Goal: Task Accomplishment & Management: Complete application form

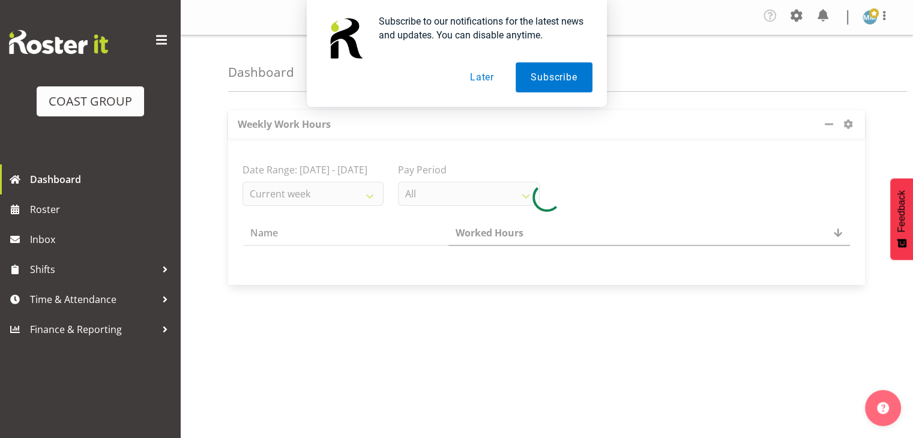
click at [473, 77] on button "Later" at bounding box center [482, 77] width 54 height 30
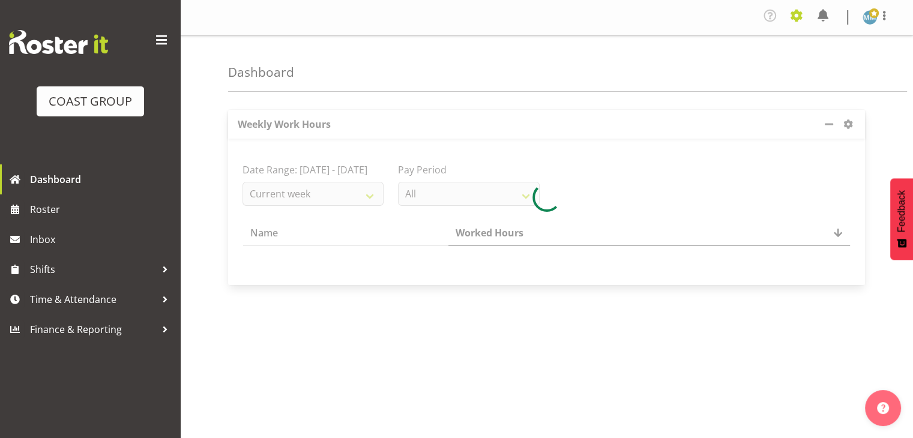
click at [800, 13] on span at bounding box center [796, 15] width 19 height 19
click at [732, 65] on link "Jobs" at bounding box center [748, 69] width 115 height 22
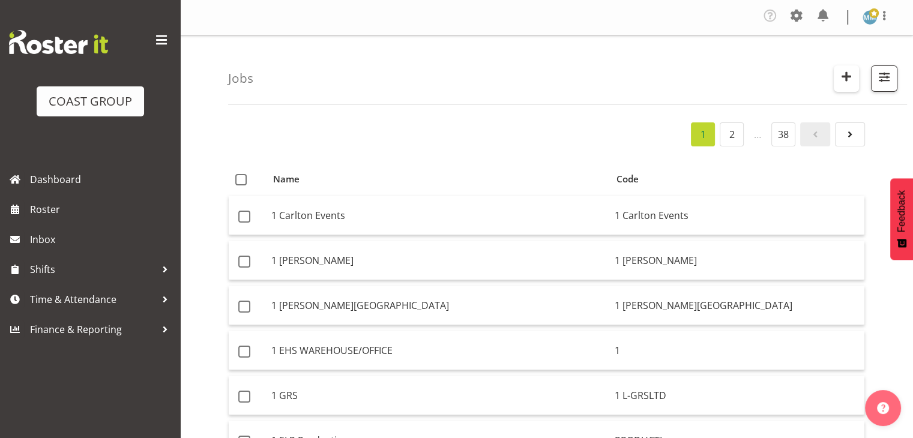
click at [852, 74] on span "button" at bounding box center [847, 76] width 16 height 16
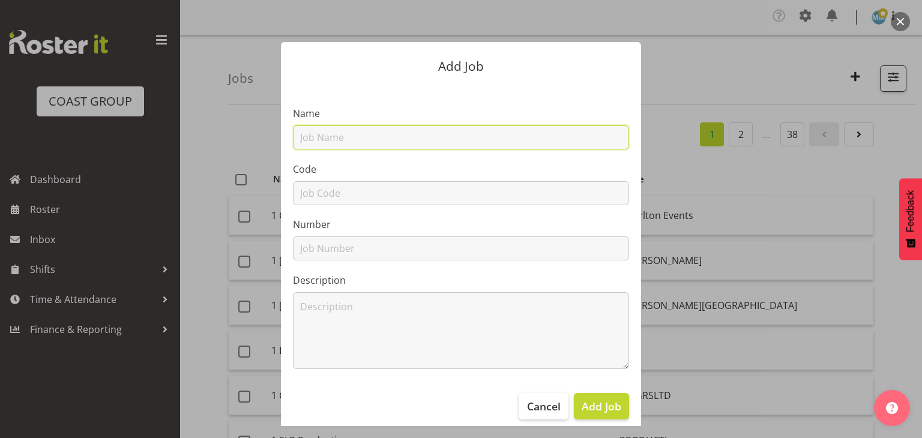
drag, startPoint x: 488, startPoint y: 141, endPoint x: 482, endPoint y: 148, distance: 9.4
click at [482, 148] on input "text" at bounding box center [461, 138] width 336 height 24
click at [446, 132] on input "text" at bounding box center [461, 138] width 336 height 24
paste input "A2597303"
type input "A2597303"
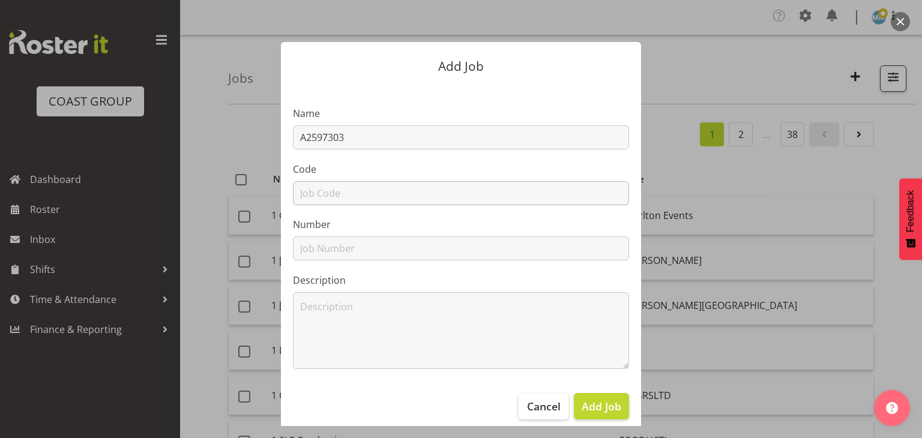
drag, startPoint x: 340, startPoint y: 178, endPoint x: 336, endPoint y: 187, distance: 9.9
click at [340, 178] on div "Code" at bounding box center [461, 183] width 336 height 43
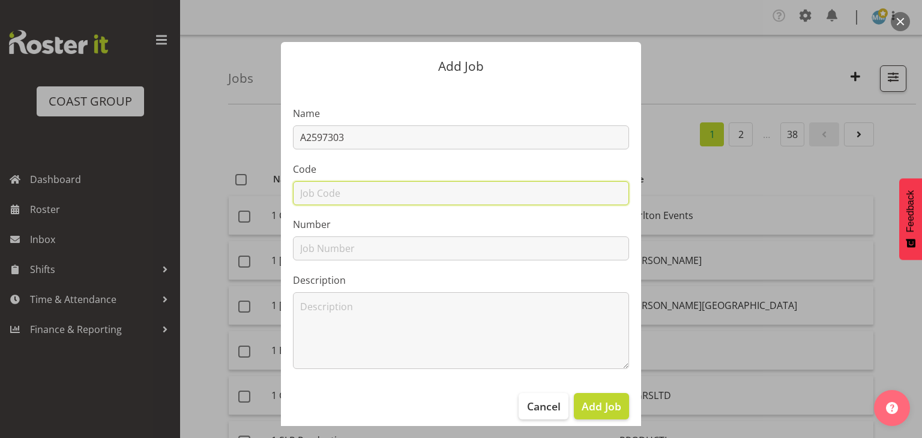
click at [335, 187] on input "text" at bounding box center [461, 193] width 336 height 24
paste input "A2597303"
click at [312, 195] on input "A2597303" at bounding box center [461, 193] width 336 height 24
click at [340, 192] on input "97303" at bounding box center [461, 193] width 336 height 24
type input "97303AS"
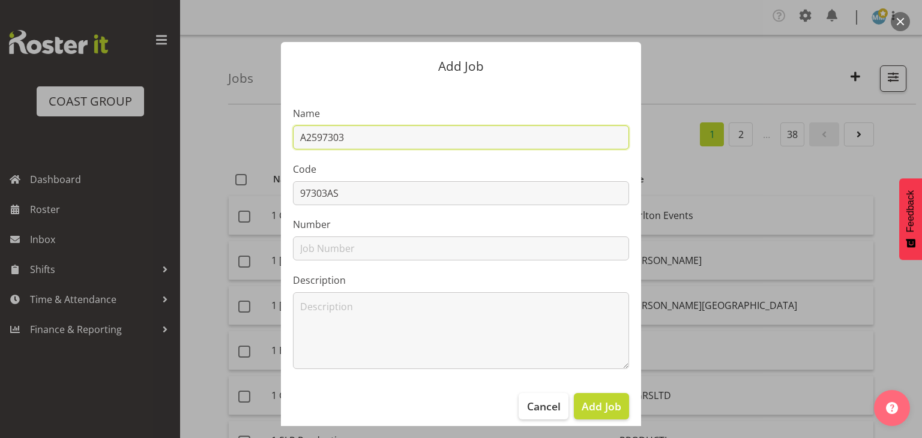
click at [360, 136] on input "A2597303" at bounding box center [461, 138] width 336 height 24
click at [524, 132] on input "A2597303 DW FreshChoice" at bounding box center [461, 138] width 336 height 24
type input "A2597303 DW FreshChoice Rotorua Central - External Signage"
click at [610, 408] on span "Add Job" at bounding box center [602, 407] width 40 height 16
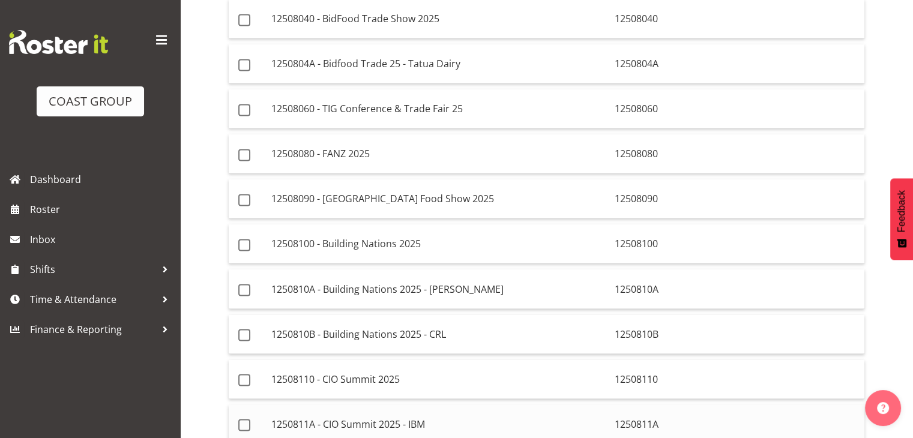
scroll to position [2062, 0]
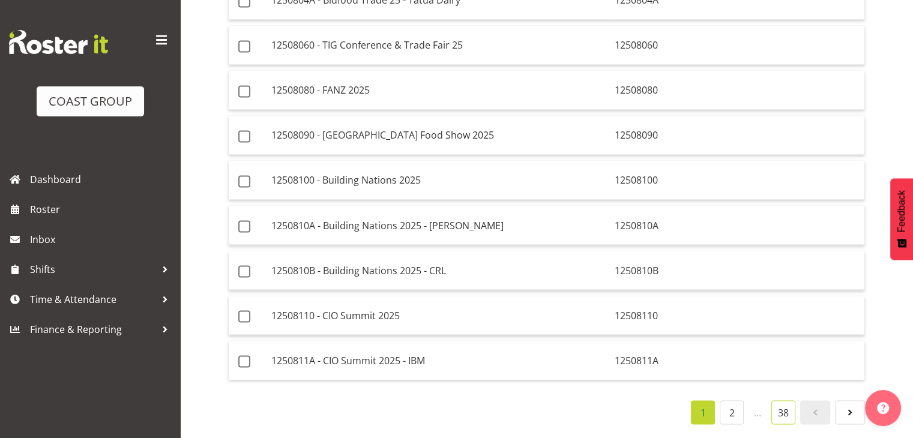
click at [781, 401] on link "38" at bounding box center [784, 413] width 24 height 24
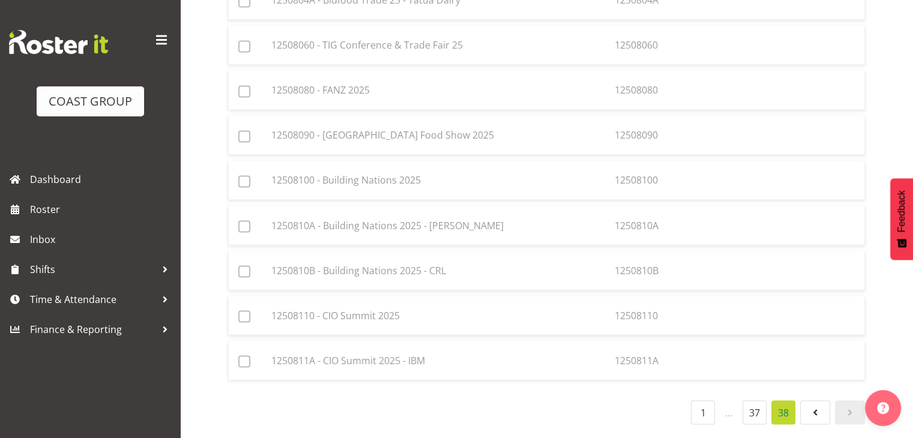
scroll to position [1705, 0]
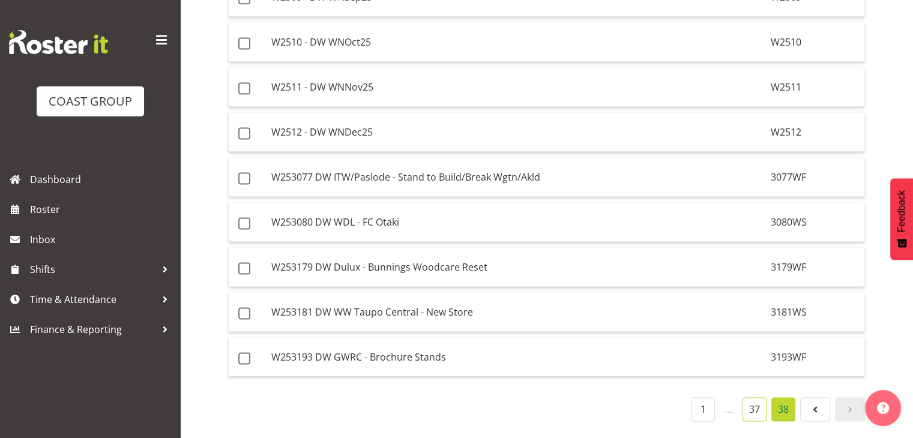
click at [757, 398] on link "37" at bounding box center [755, 410] width 24 height 24
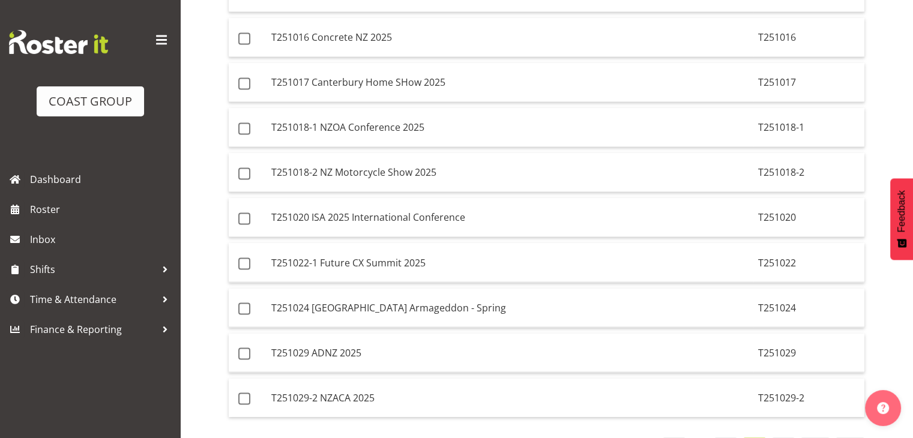
scroll to position [2062, 0]
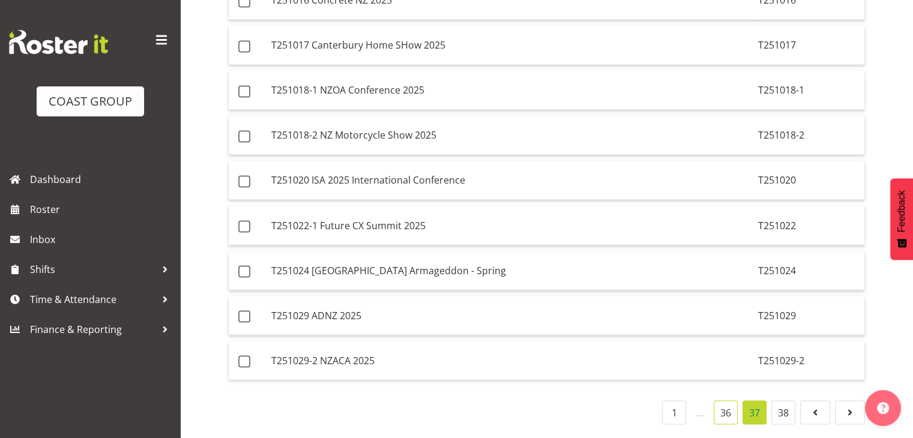
drag, startPoint x: 735, startPoint y: 396, endPoint x: 727, endPoint y: 371, distance: 27.0
click at [735, 401] on link "36" at bounding box center [726, 413] width 24 height 24
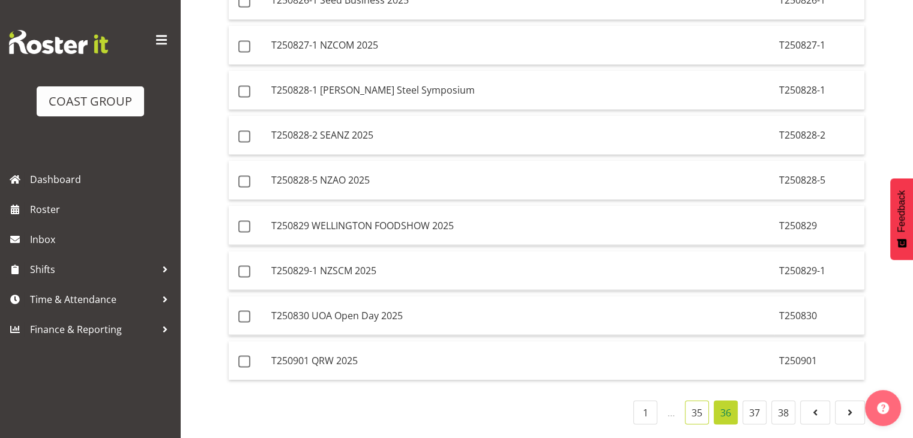
click at [692, 401] on link "35" at bounding box center [697, 413] width 24 height 24
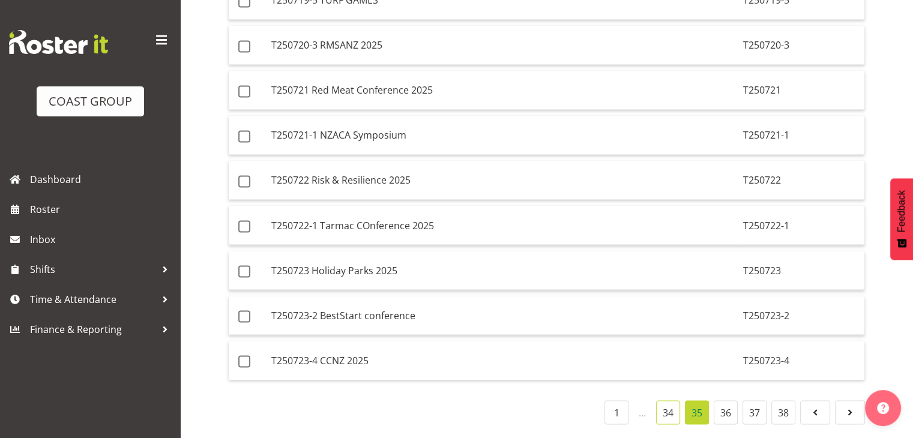
click at [670, 401] on link "34" at bounding box center [668, 413] width 24 height 24
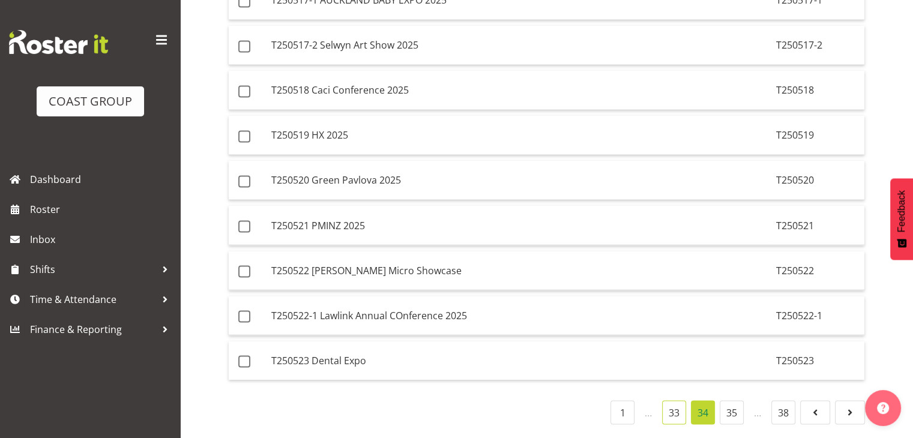
click at [670, 401] on link "33" at bounding box center [674, 413] width 24 height 24
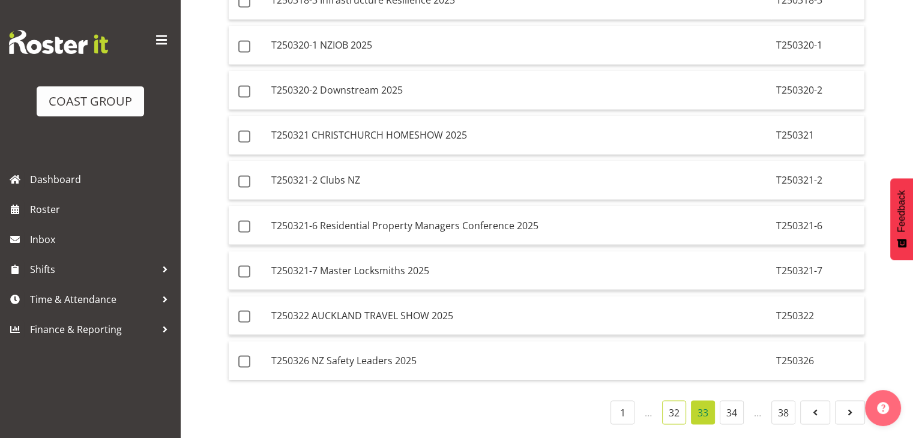
click at [680, 401] on link "32" at bounding box center [674, 413] width 24 height 24
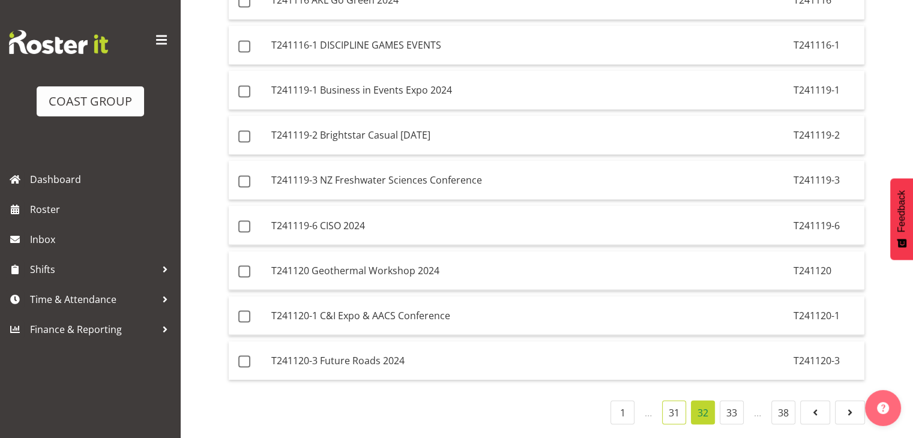
click at [674, 401] on link "31" at bounding box center [674, 413] width 24 height 24
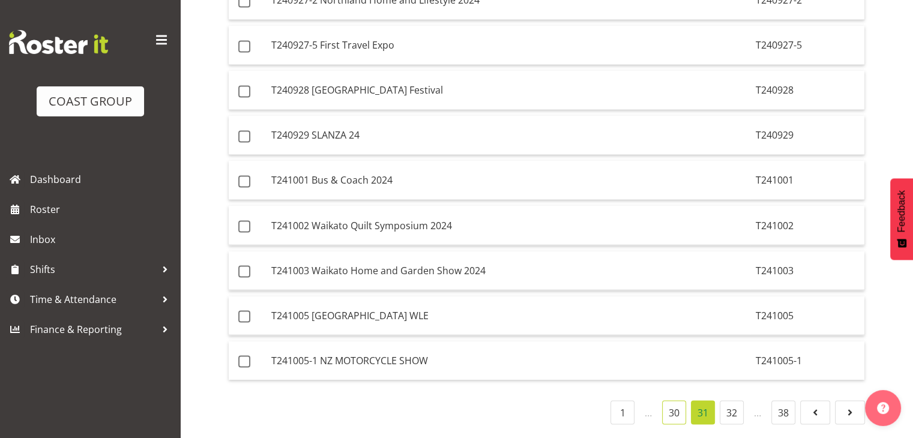
click at [678, 401] on link "30" at bounding box center [674, 413] width 24 height 24
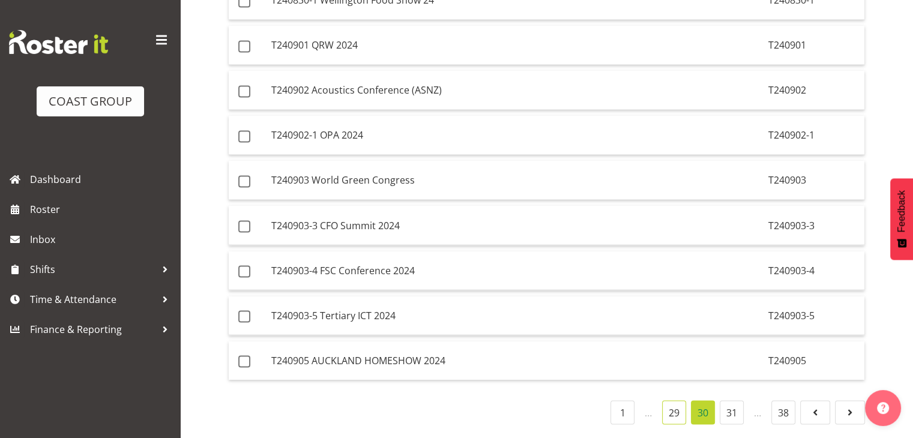
click at [674, 401] on link "29" at bounding box center [674, 413] width 24 height 24
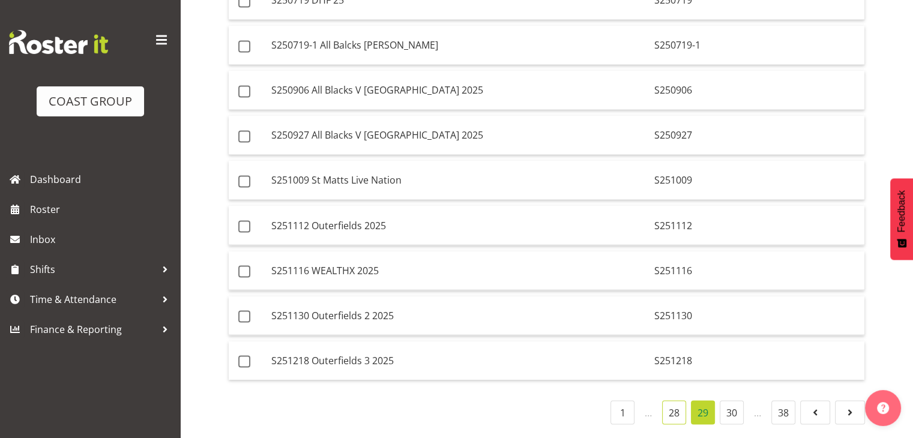
click at [680, 401] on link "28" at bounding box center [674, 413] width 24 height 24
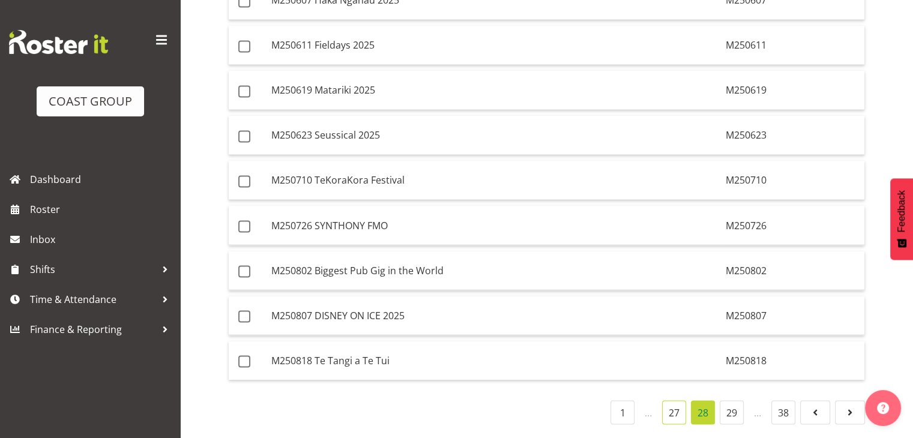
click at [664, 401] on link "27" at bounding box center [674, 413] width 24 height 24
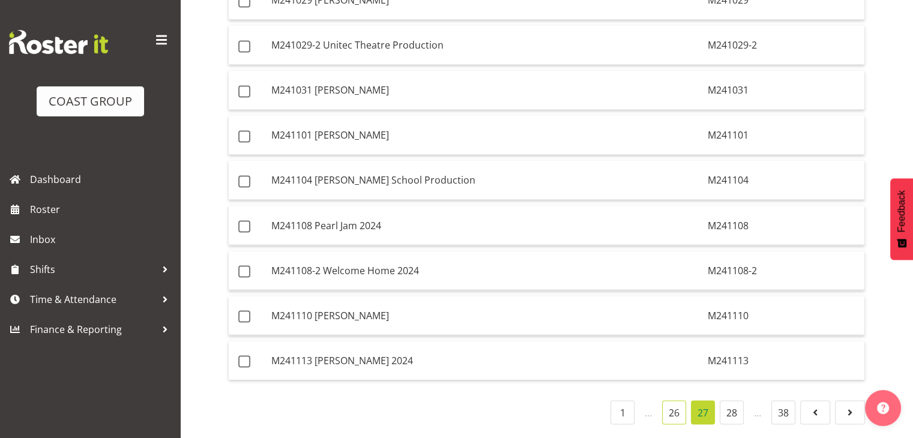
drag, startPoint x: 671, startPoint y: 393, endPoint x: 667, endPoint y: 375, distance: 17.9
click at [671, 401] on link "26" at bounding box center [674, 413] width 24 height 24
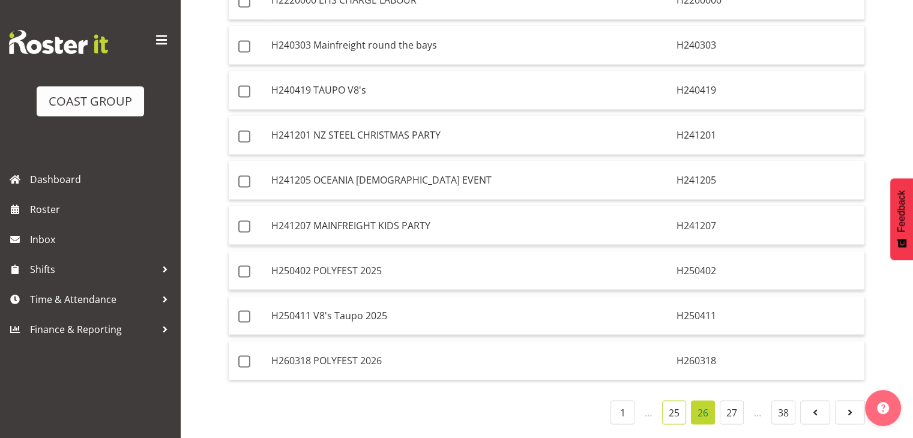
click at [670, 401] on link "25" at bounding box center [674, 413] width 24 height 24
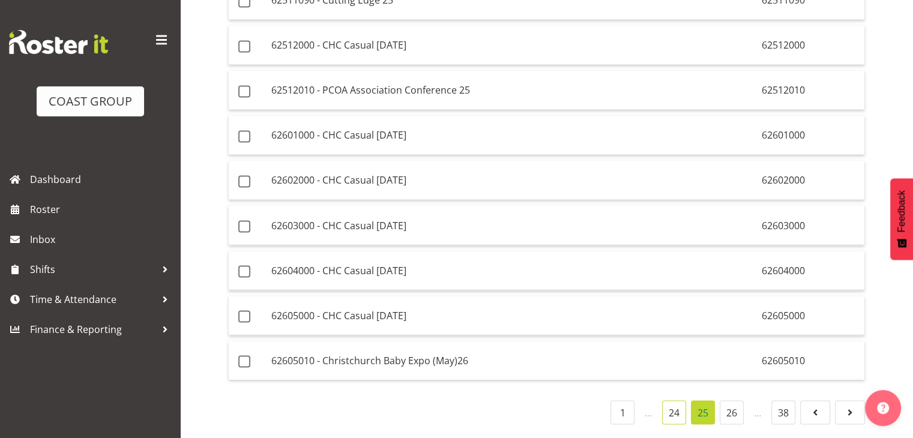
click at [670, 401] on link "24" at bounding box center [674, 413] width 24 height 24
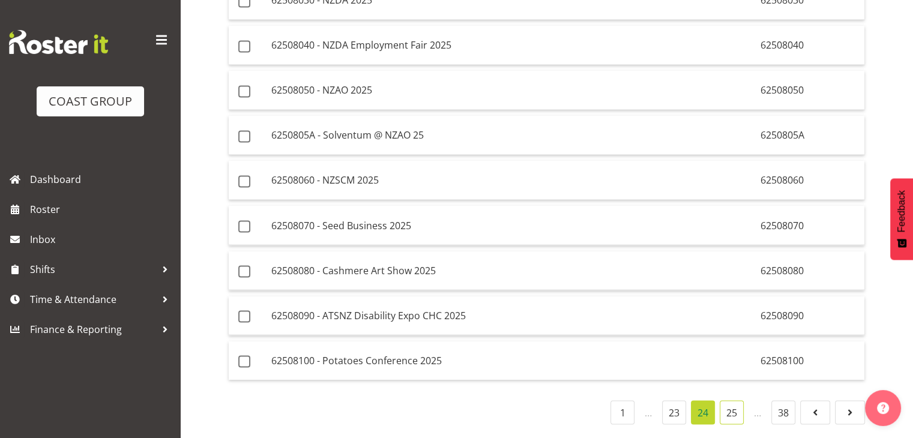
click at [733, 401] on link "25" at bounding box center [732, 413] width 24 height 24
click at [733, 401] on link "26" at bounding box center [732, 413] width 24 height 24
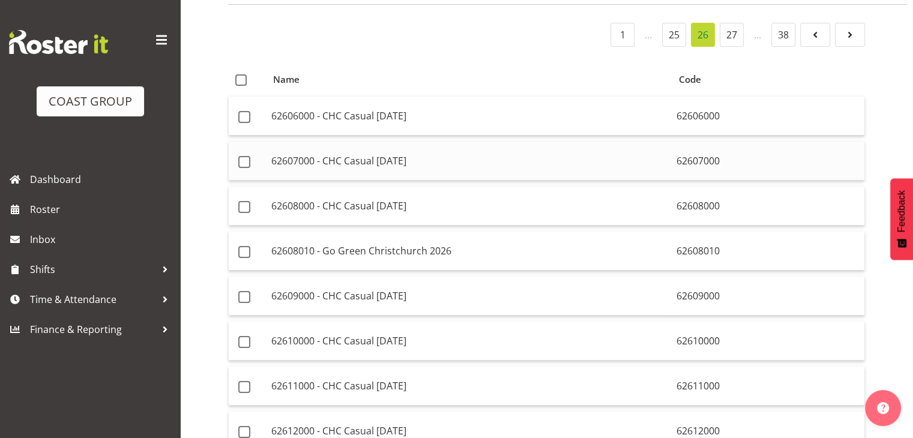
scroll to position [0, 0]
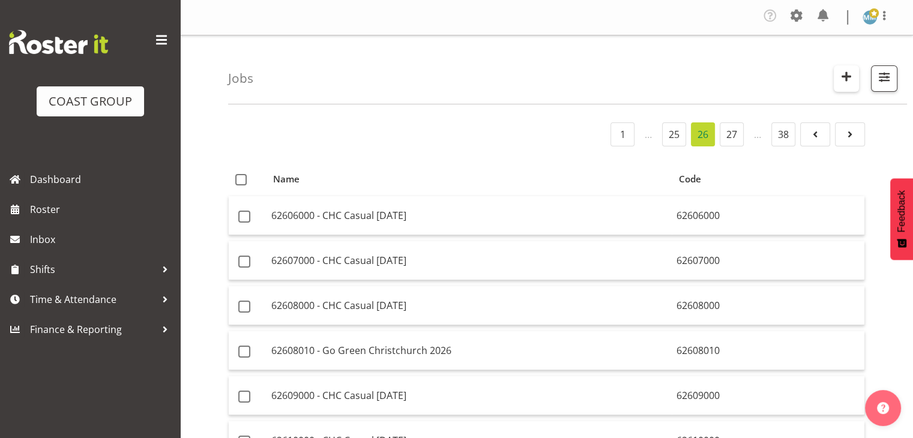
click at [846, 75] on span "button" at bounding box center [847, 76] width 16 height 16
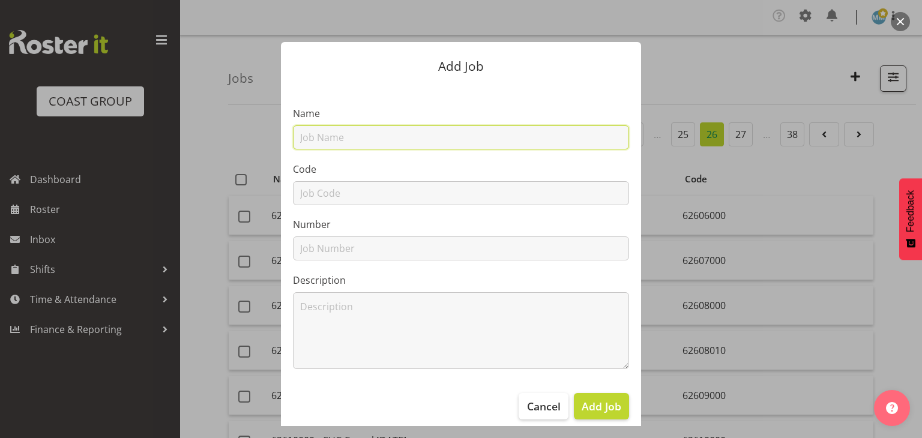
click at [381, 135] on input "text" at bounding box center [461, 138] width 336 height 24
paste input "A2597304"
type input "A2597304 FreshChoice Rotorua Central - Internal Signage"
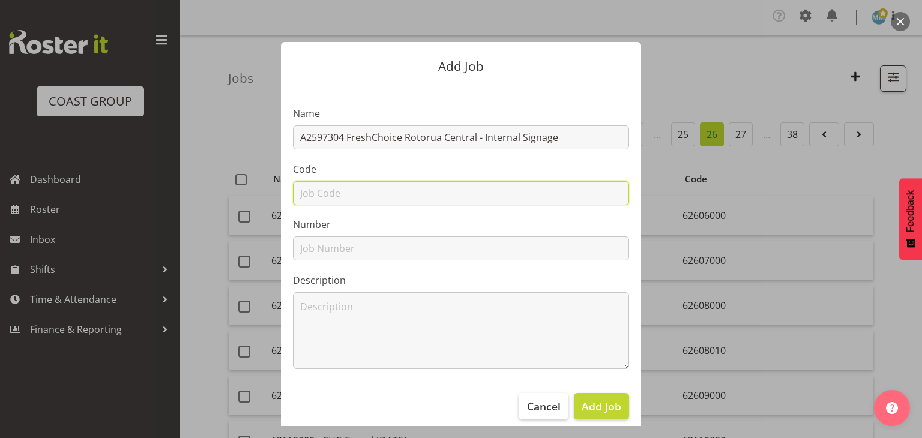
click at [352, 194] on input "text" at bounding box center [461, 193] width 336 height 24
click at [495, 191] on input "text" at bounding box center [461, 193] width 336 height 24
paste input "97304AS"
type input "97304AS"
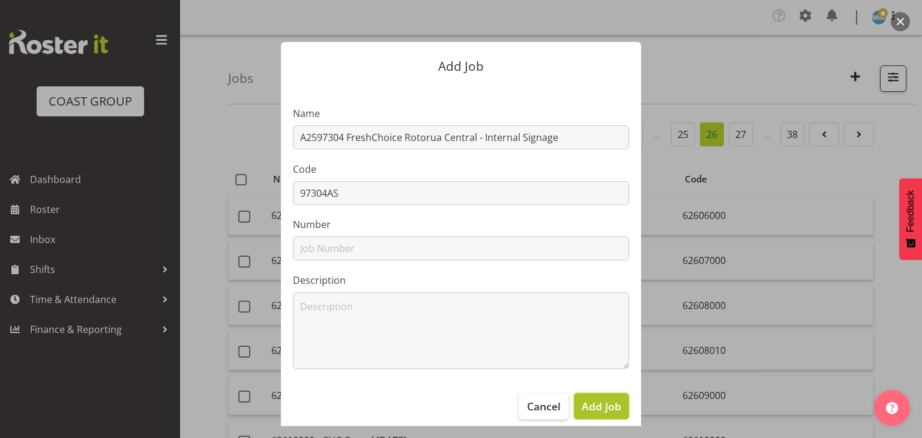
click at [613, 410] on span "Add Job" at bounding box center [602, 407] width 40 height 16
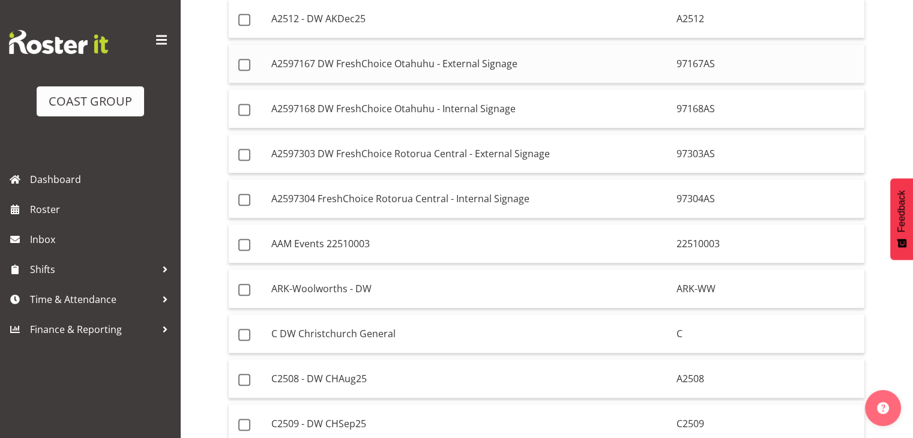
scroll to position [841, 0]
